Goal: Task Accomplishment & Management: Use online tool/utility

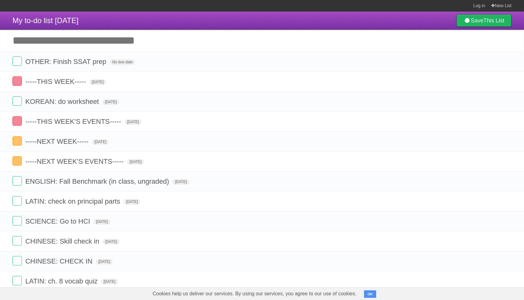
click at [35, 44] on input "Add another task" at bounding box center [262, 41] width 524 height 22
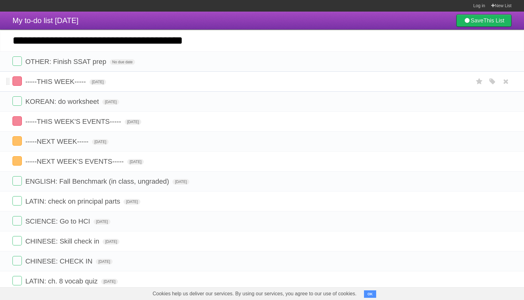
type input "**********"
click input "*********" at bounding box center [0, 0] width 0 height 0
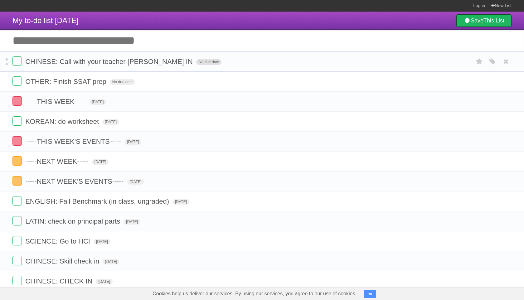
click at [196, 65] on span "No due date" at bounding box center [208, 62] width 25 height 6
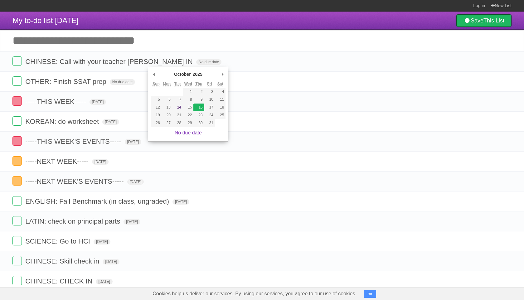
type span "[DATE]"
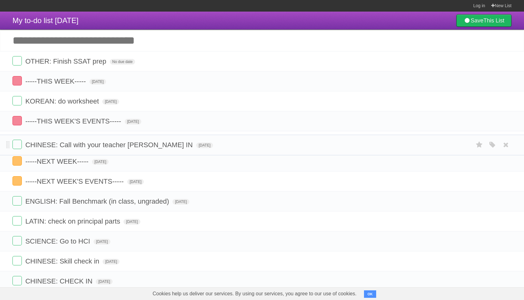
drag, startPoint x: 8, startPoint y: 63, endPoint x: 7, endPoint y: 144, distance: 80.5
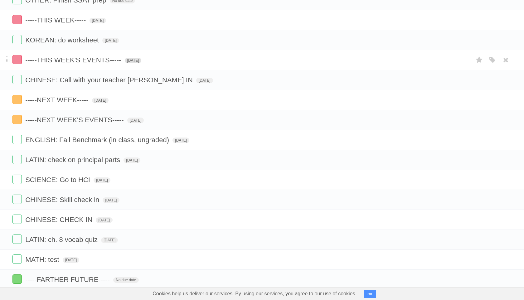
scroll to position [65, 0]
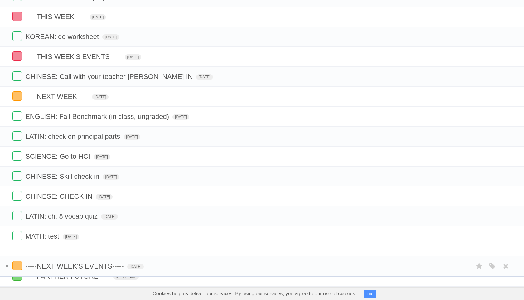
drag, startPoint x: 8, startPoint y: 120, endPoint x: 9, endPoint y: 266, distance: 146.6
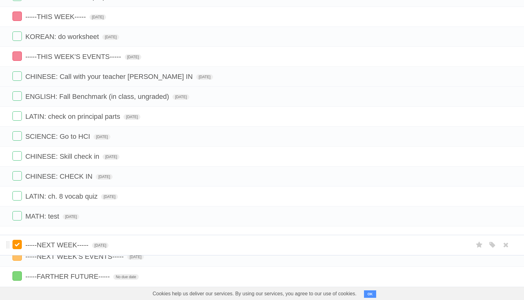
drag, startPoint x: 8, startPoint y: 99, endPoint x: 16, endPoint y: 245, distance: 145.9
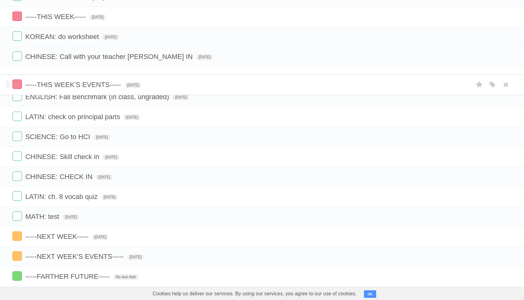
drag, startPoint x: 7, startPoint y: 59, endPoint x: 8, endPoint y: 84, distance: 25.0
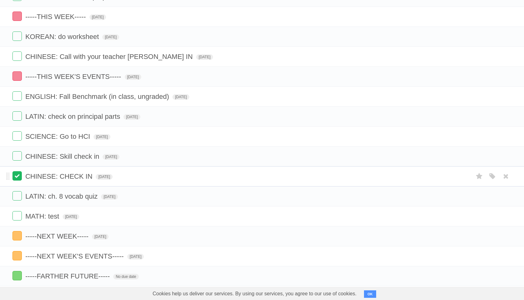
click at [17, 177] on label at bounding box center [16, 175] width 9 height 9
click at [16, 160] on label at bounding box center [16, 155] width 9 height 9
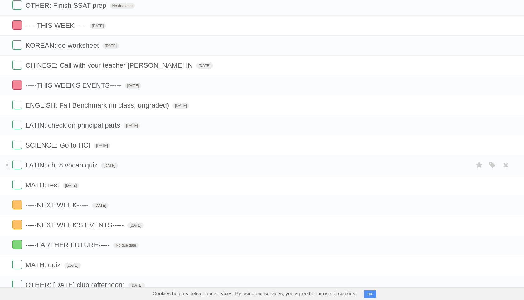
scroll to position [56, 0]
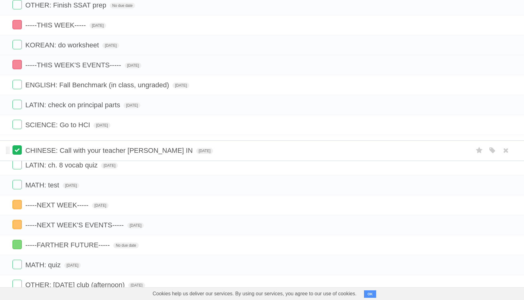
drag, startPoint x: 8, startPoint y: 67, endPoint x: 19, endPoint y: 150, distance: 83.7
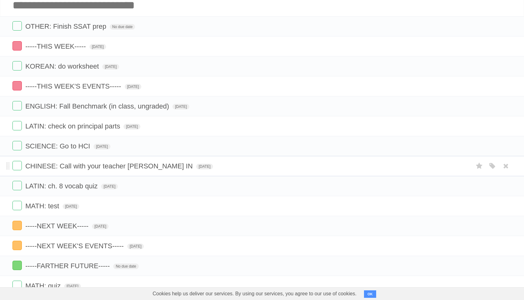
scroll to position [32, 0]
